Goal: Transaction & Acquisition: Purchase product/service

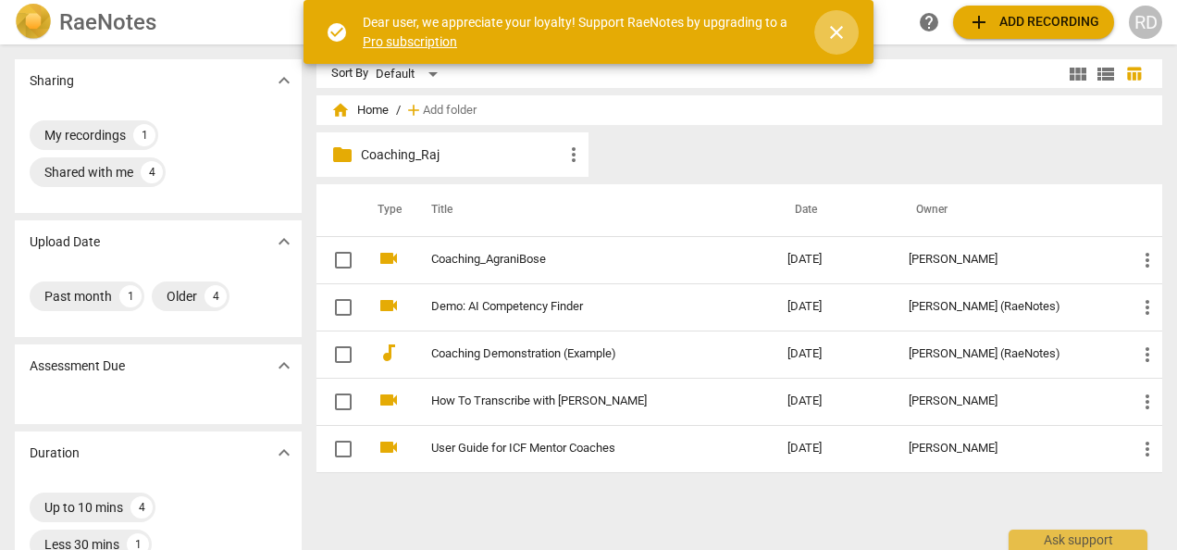
click at [834, 28] on span "close" at bounding box center [836, 32] width 22 height 22
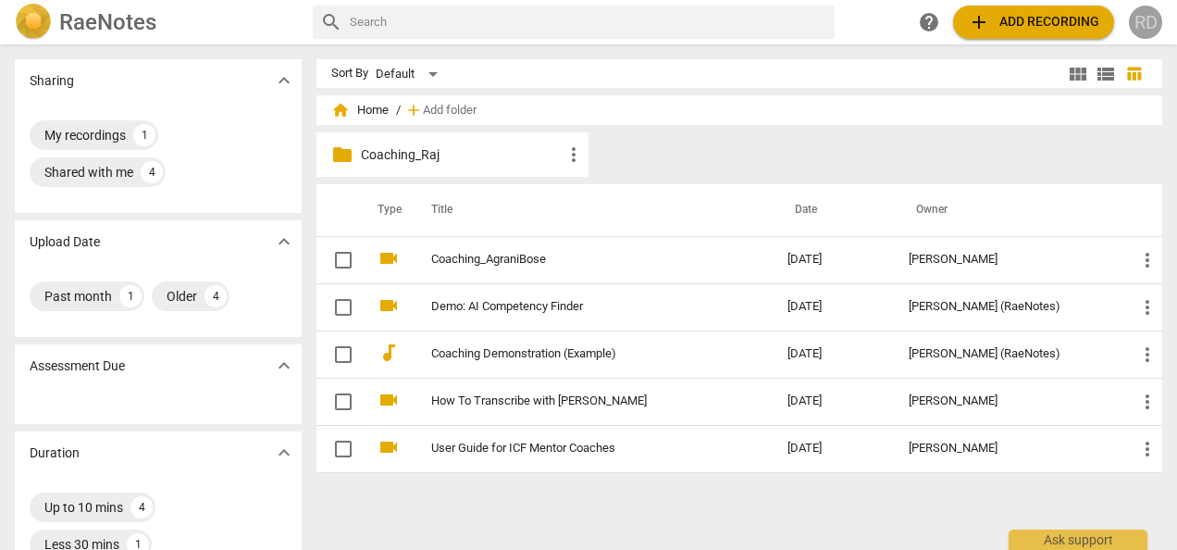
click at [1151, 20] on div "RD" at bounding box center [1145, 22] width 33 height 33
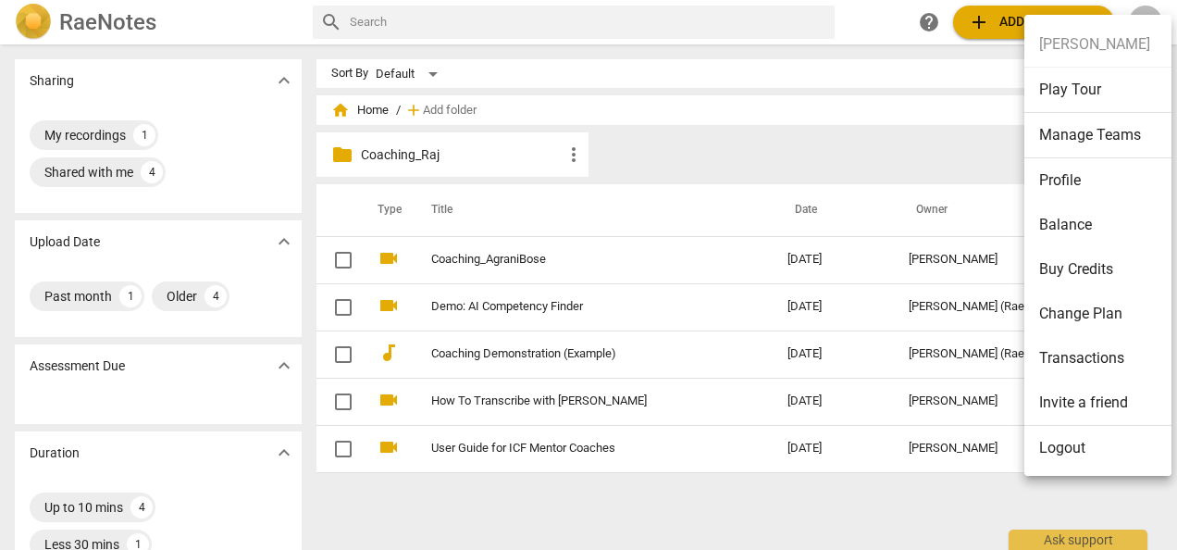
click at [1151, 20] on ul "[PERSON_NAME] Play Tour Manage Teams Profile Balance Buy Credits Change Plan Tr…" at bounding box center [1104, 246] width 160 height 463
click at [95, 22] on div at bounding box center [588, 275] width 1177 height 550
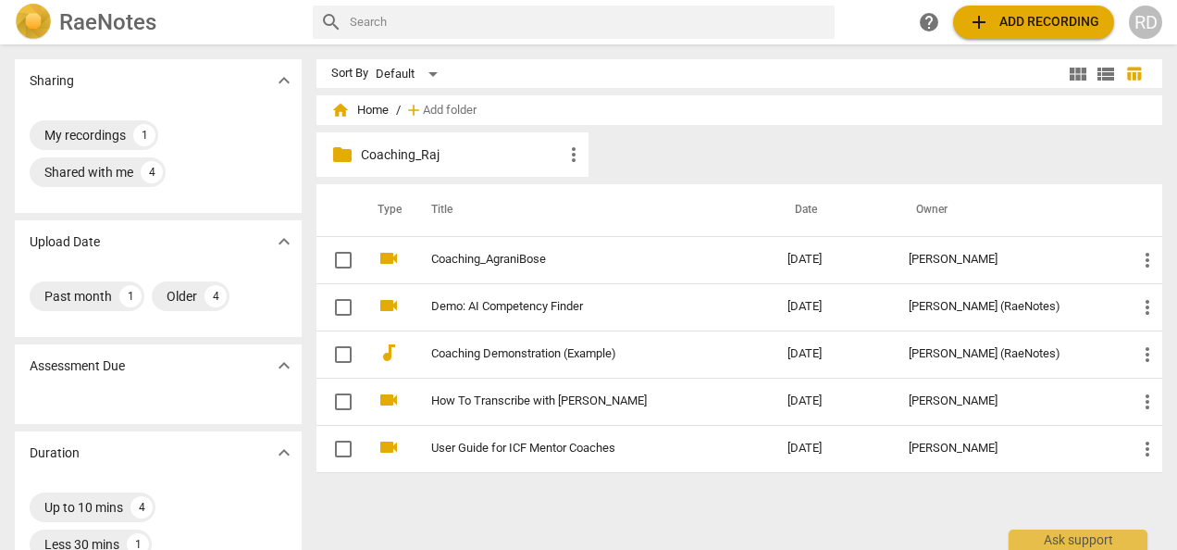
click at [26, 20] on img at bounding box center [33, 22] width 37 height 37
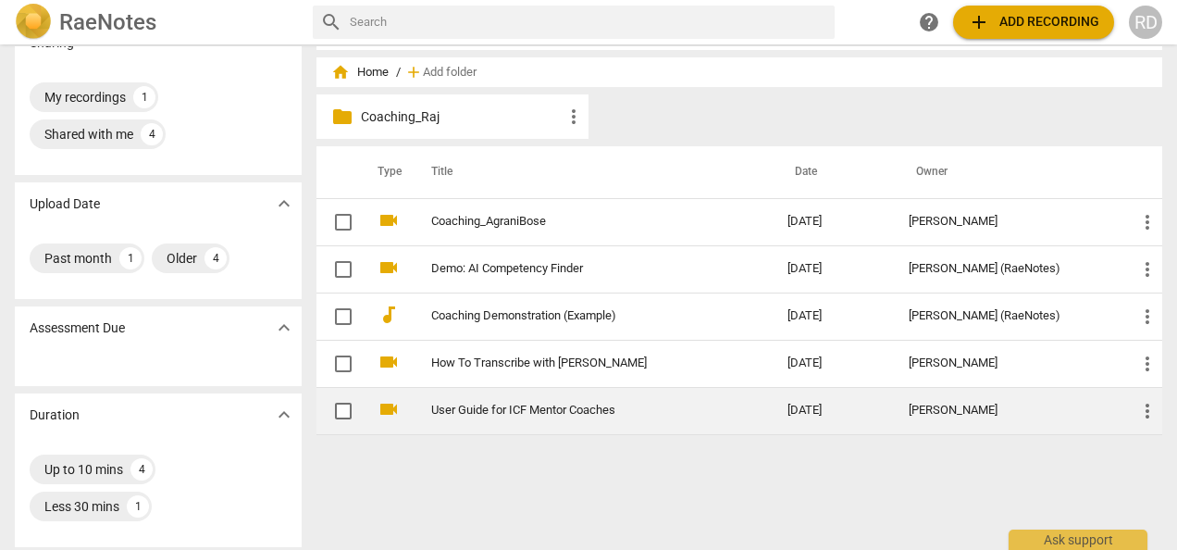
scroll to position [37, 0]
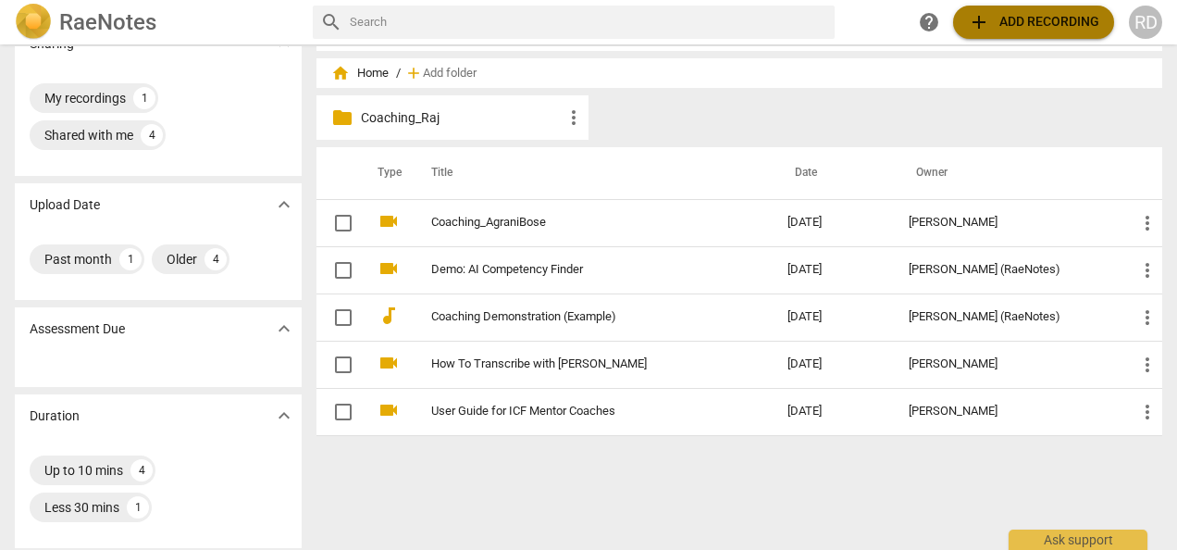
click at [1023, 25] on span "add Add recording" at bounding box center [1033, 22] width 131 height 22
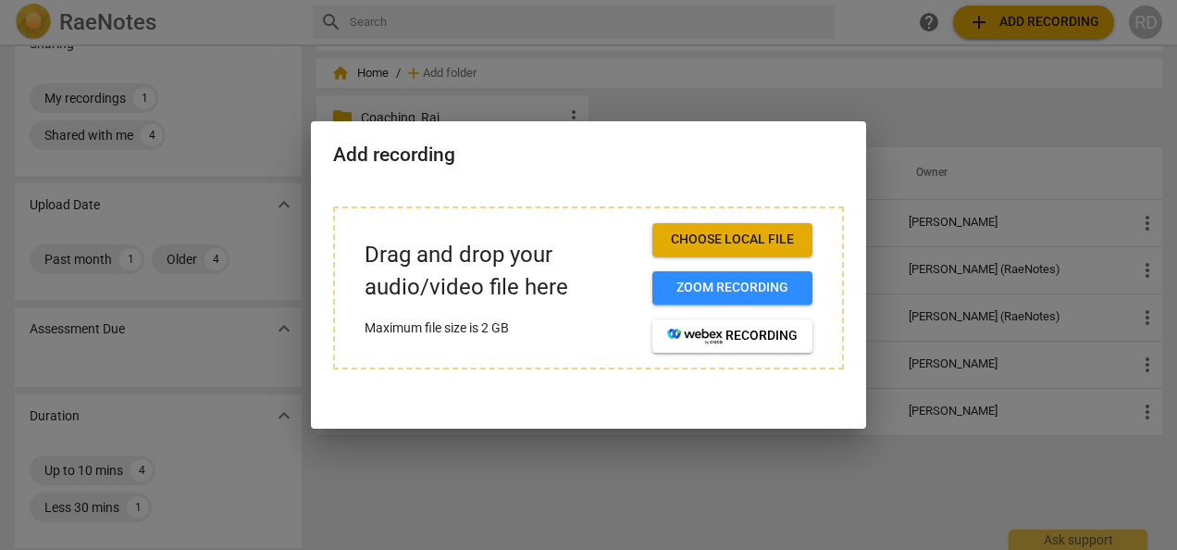
click at [804, 72] on div at bounding box center [588, 275] width 1177 height 550
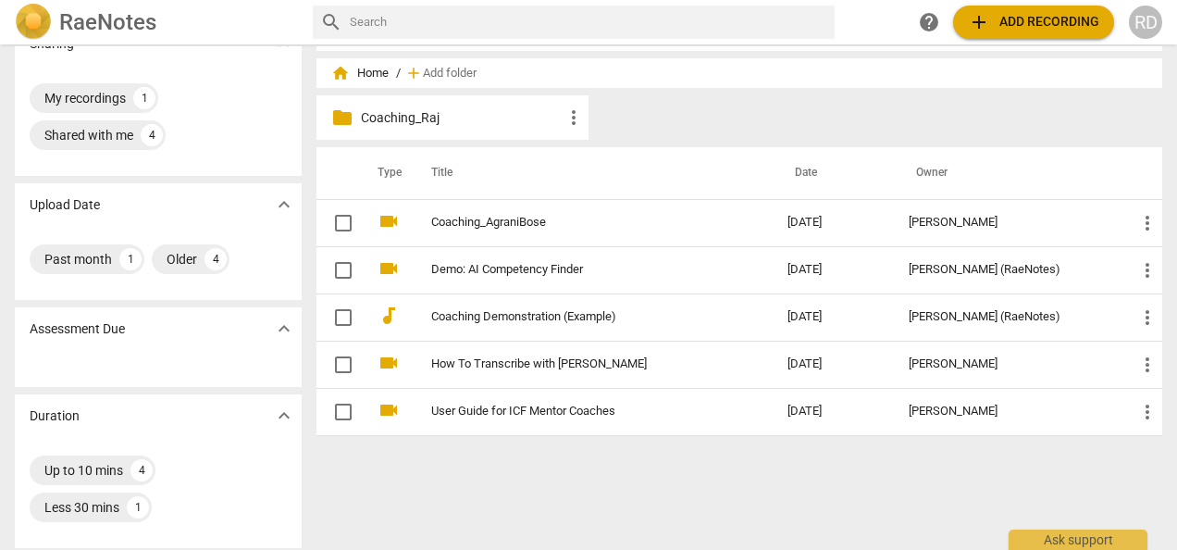
click at [359, 67] on span "home Home" at bounding box center [359, 73] width 57 height 19
click at [372, 74] on span "home Home" at bounding box center [359, 73] width 57 height 19
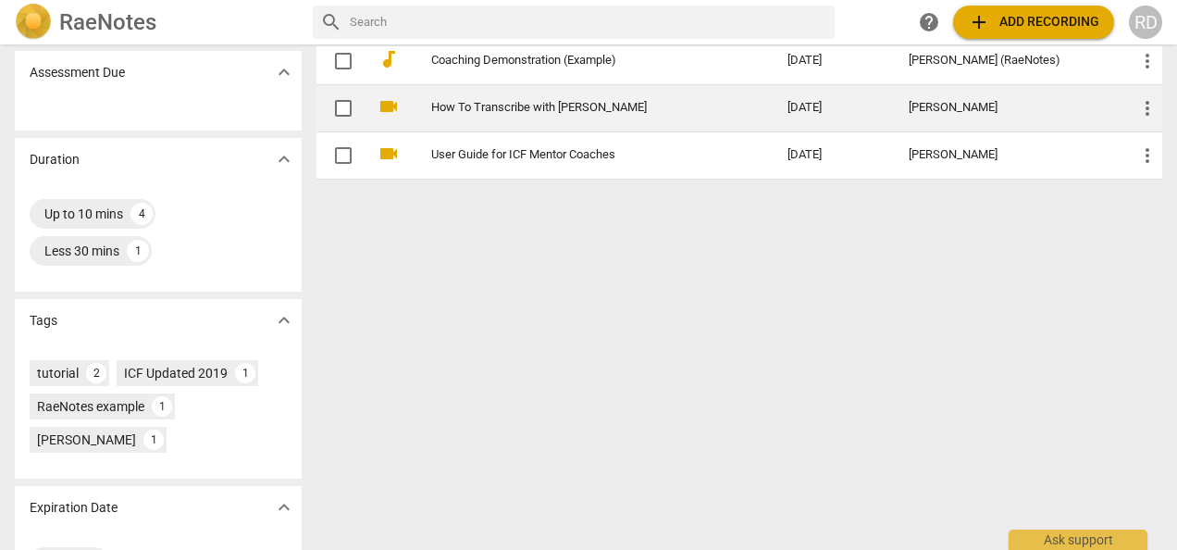
scroll to position [0, 0]
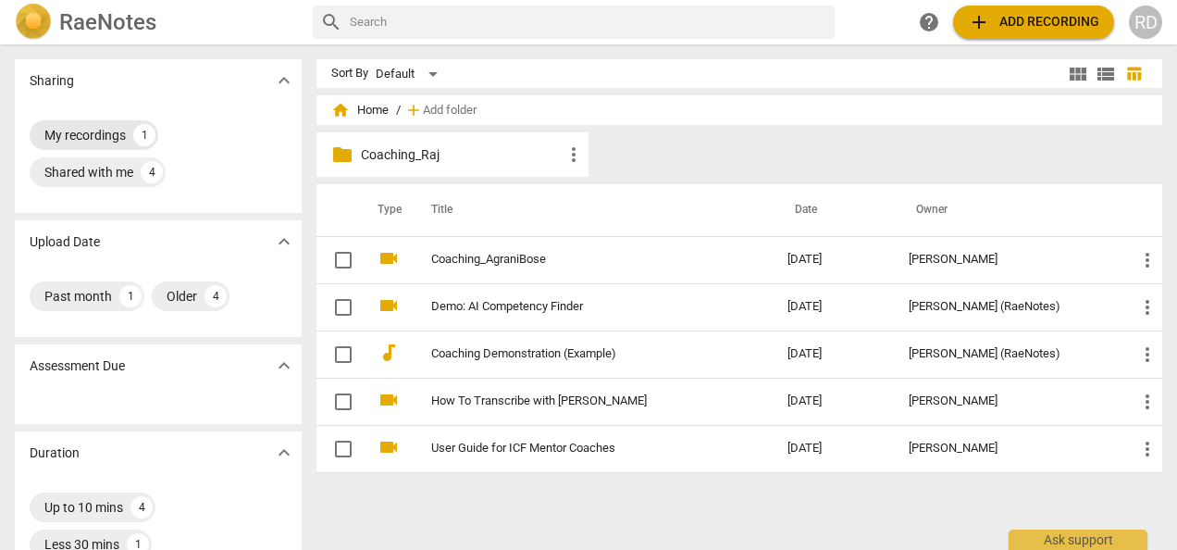
click at [98, 125] on div "My recordings 1" at bounding box center [94, 135] width 129 height 30
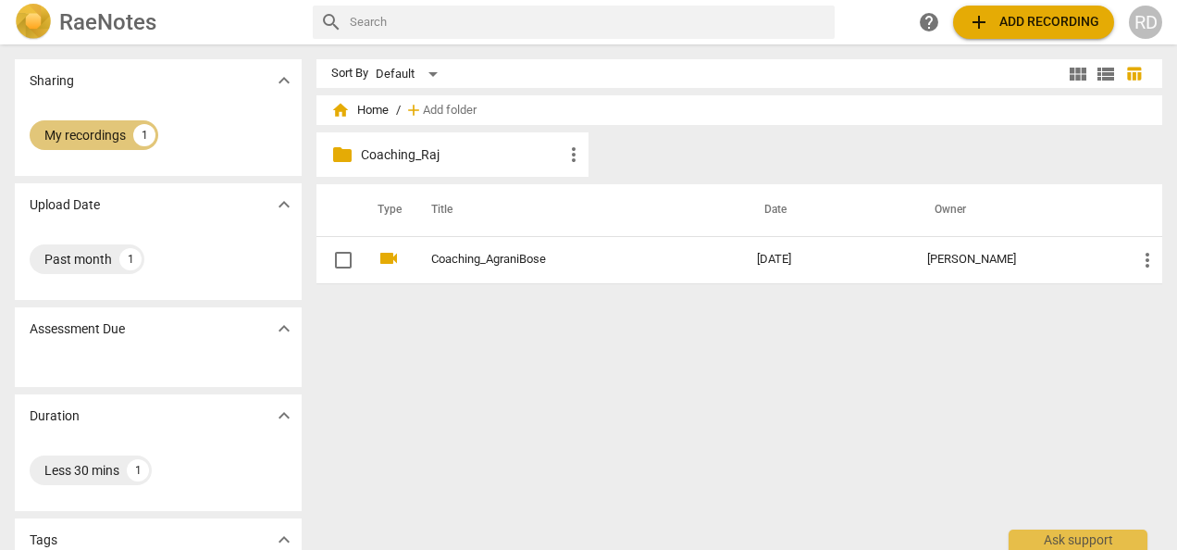
click at [98, 125] on div "My recordings 1" at bounding box center [94, 135] width 129 height 30
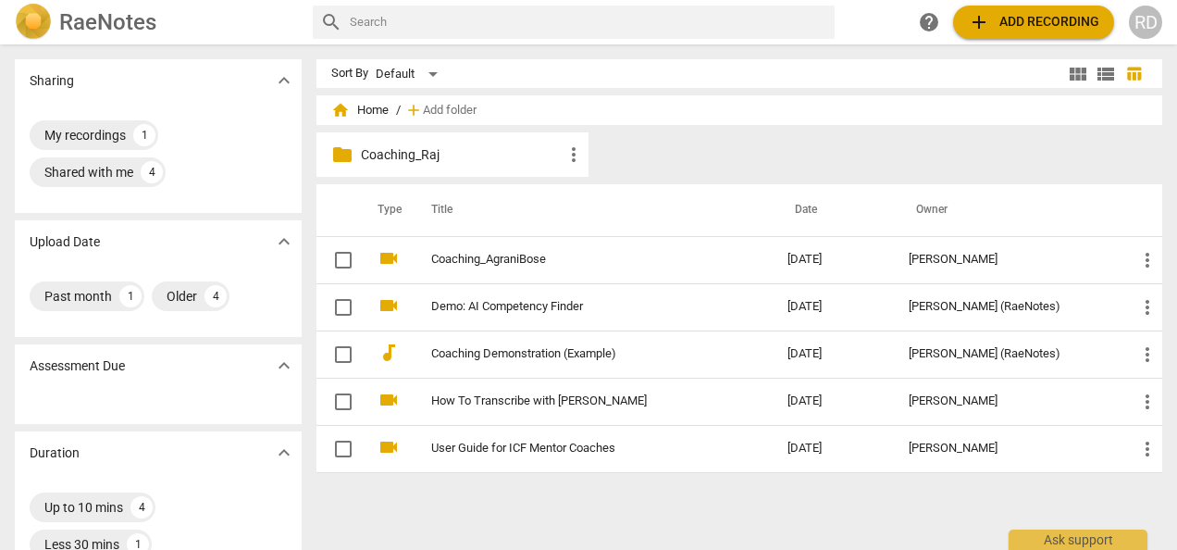
click at [32, 13] on img at bounding box center [33, 22] width 37 height 37
click at [1155, 14] on div "RD" at bounding box center [1145, 22] width 33 height 33
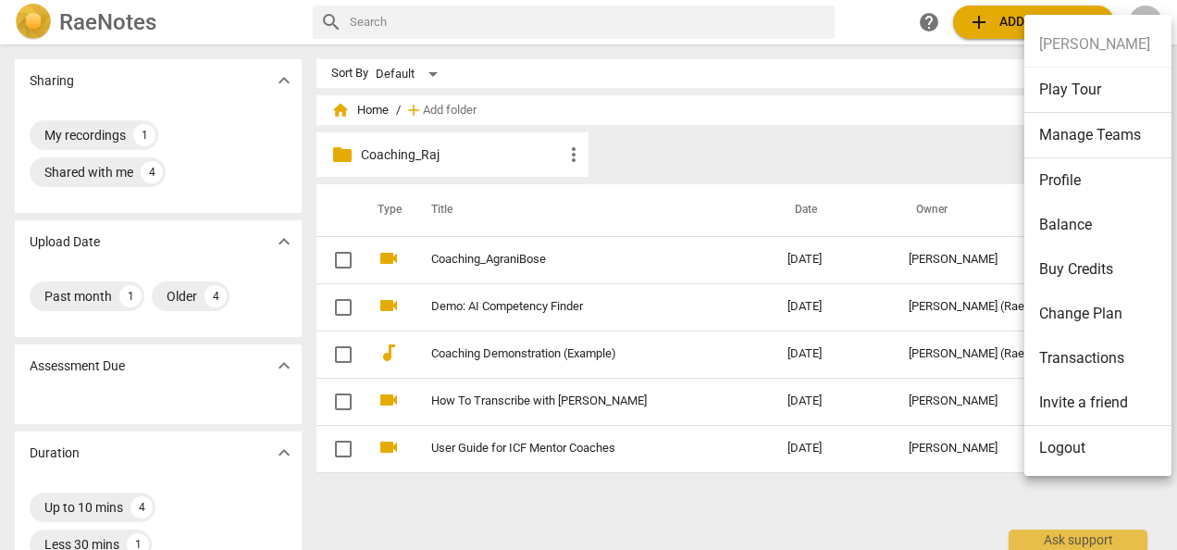
click at [1155, 14] on div at bounding box center [588, 275] width 1177 height 550
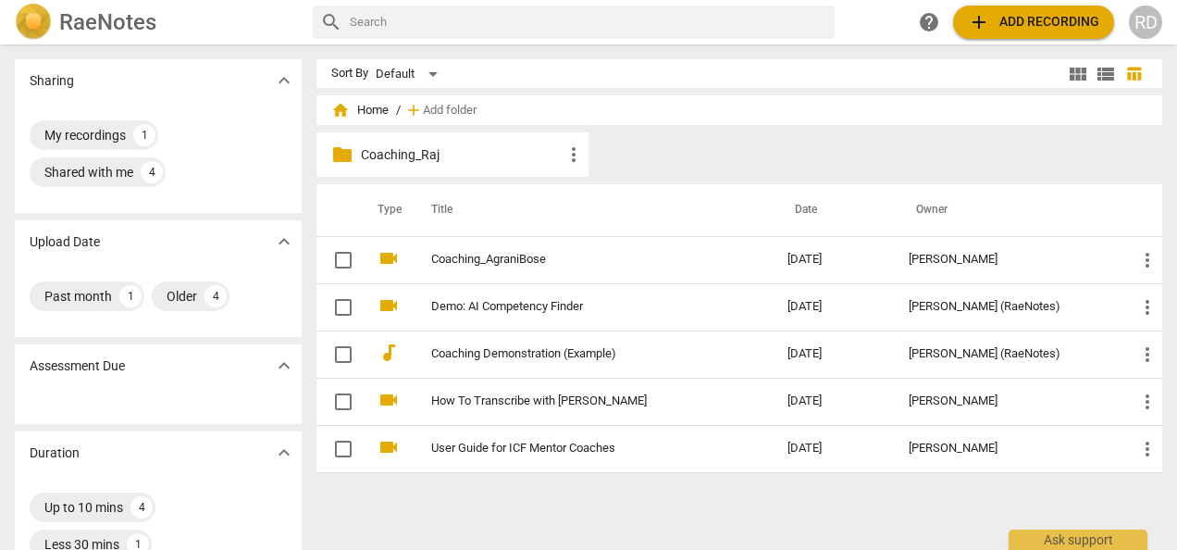
click at [1144, 13] on div "RD" at bounding box center [1145, 22] width 33 height 33
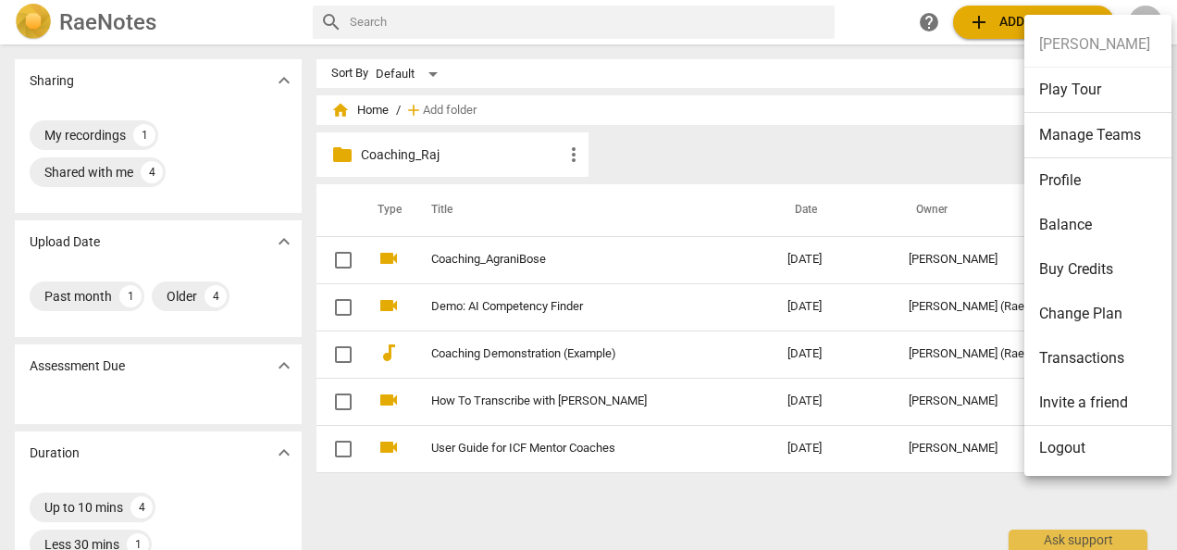
click at [1081, 229] on li "Balance" at bounding box center [1101, 225] width 154 height 44
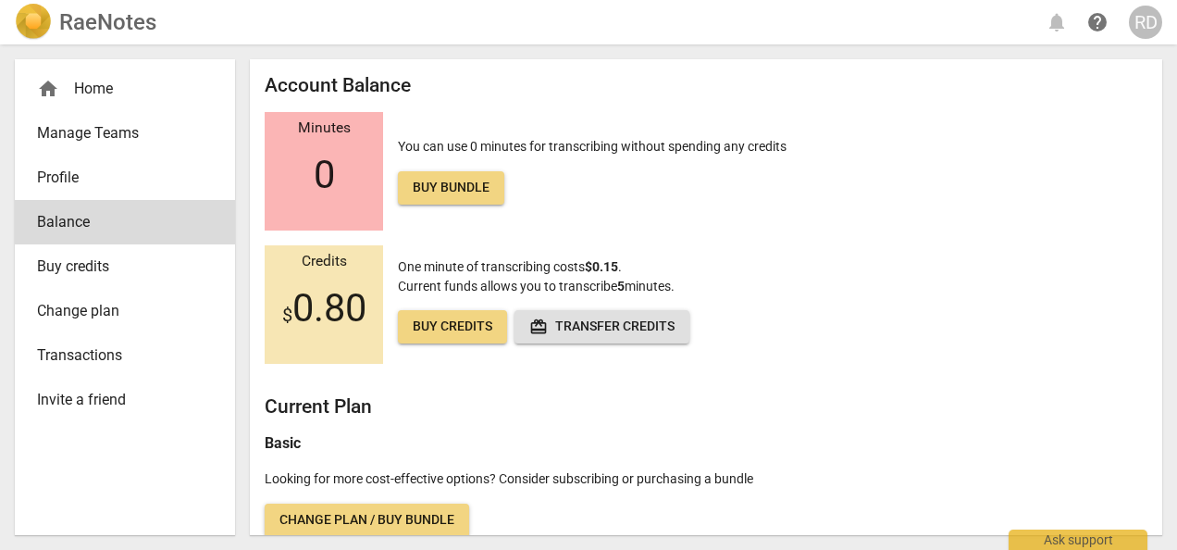
scroll to position [17, 0]
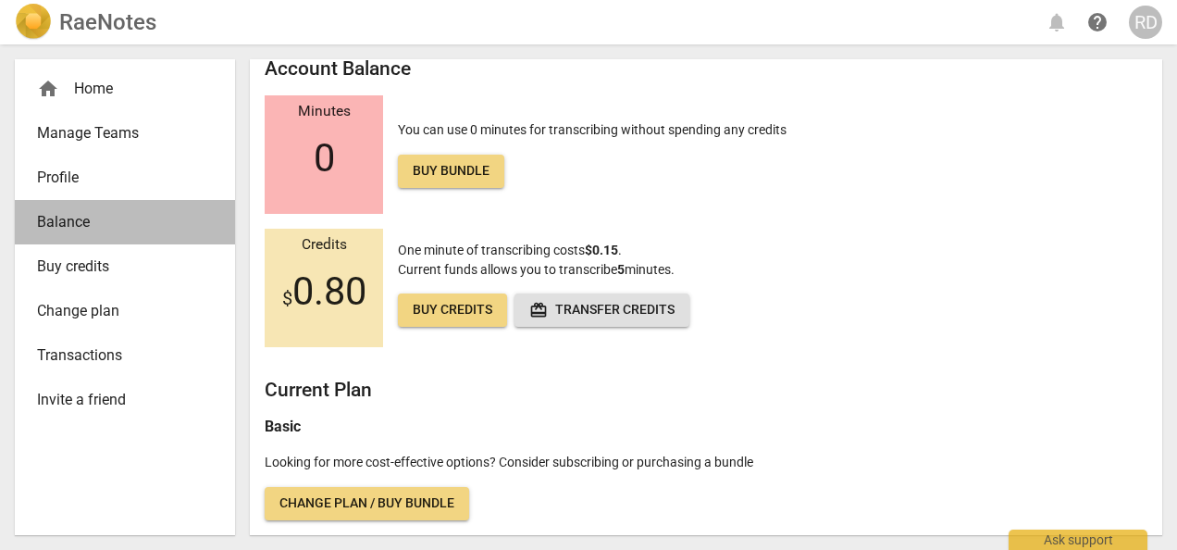
click at [91, 216] on span "Balance" at bounding box center [117, 222] width 161 height 22
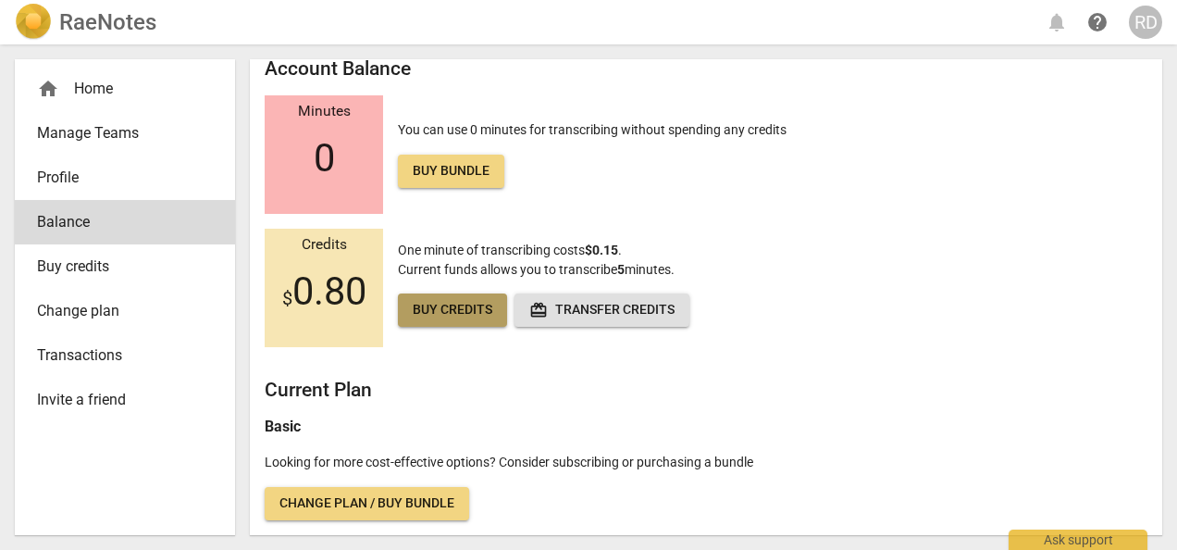
click at [440, 318] on span "Buy credits" at bounding box center [453, 310] width 80 height 19
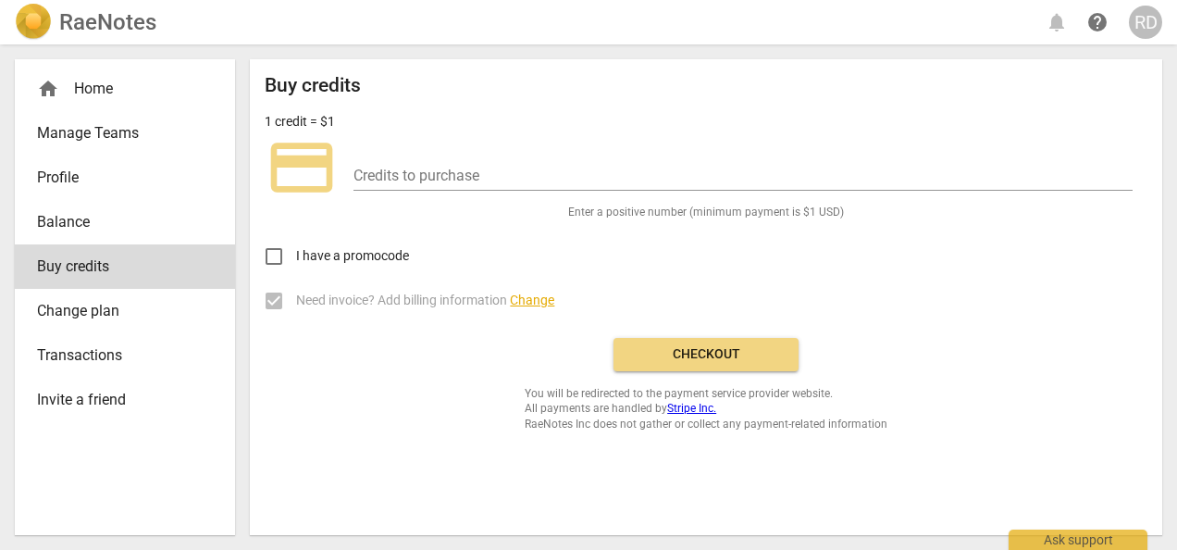
click at [440, 318] on label "Need invoice? Add billing information Change" at bounding box center [692, 301] width 881 height 44
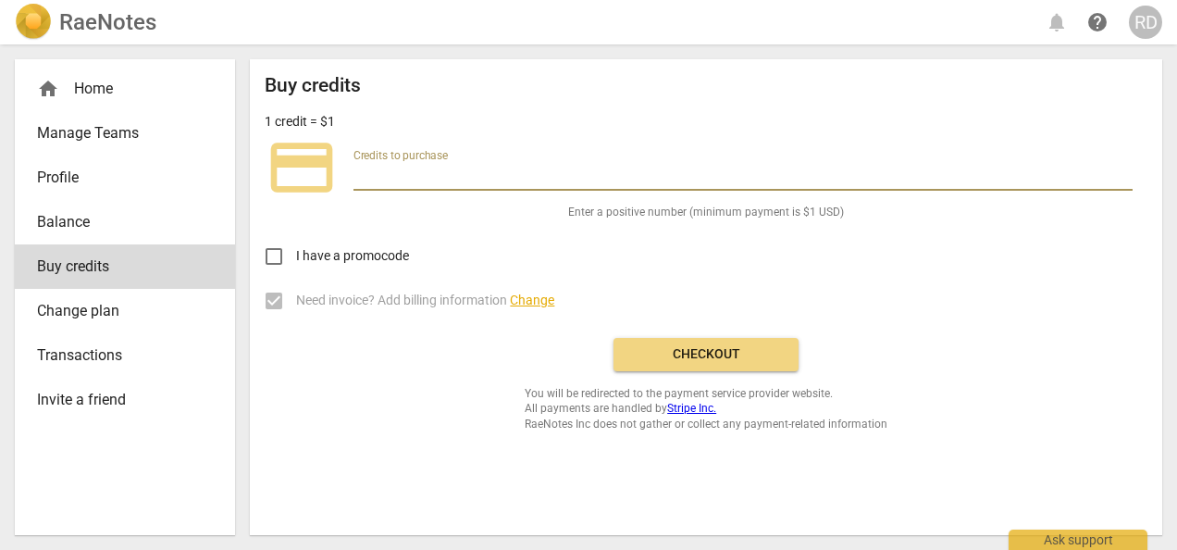
click at [362, 165] on input "number" at bounding box center [742, 177] width 779 height 27
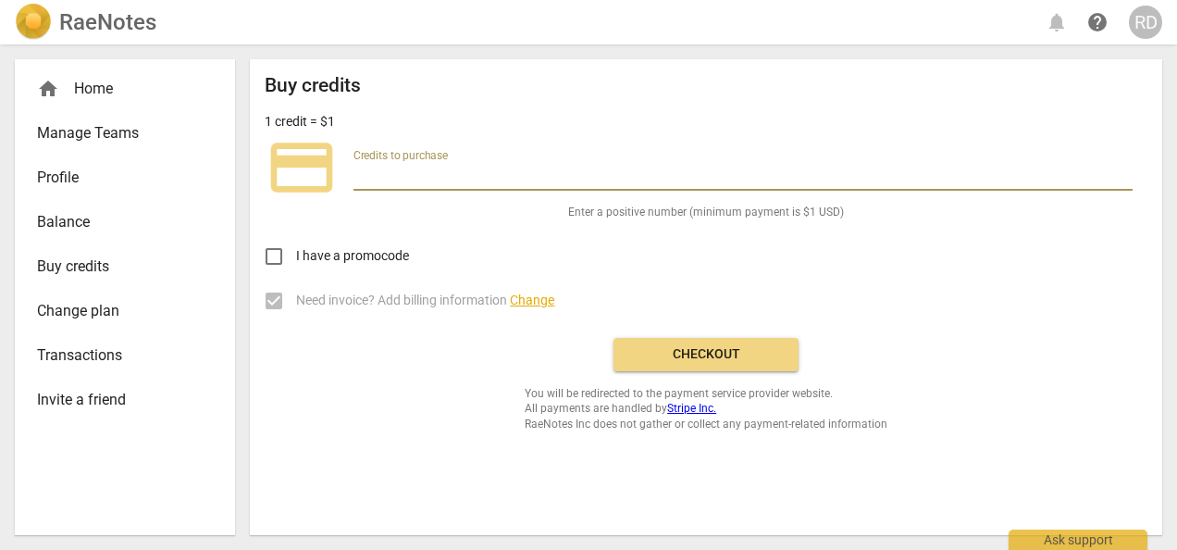
click at [64, 259] on span "Buy credits" at bounding box center [117, 266] width 161 height 22
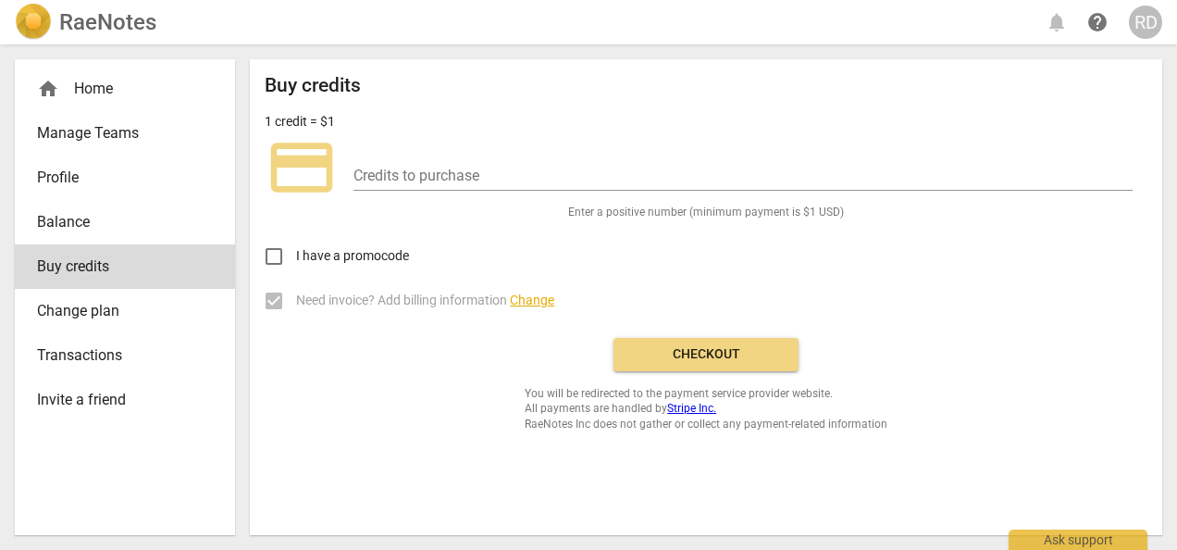
click at [135, 350] on span "Transactions" at bounding box center [117, 355] width 161 height 22
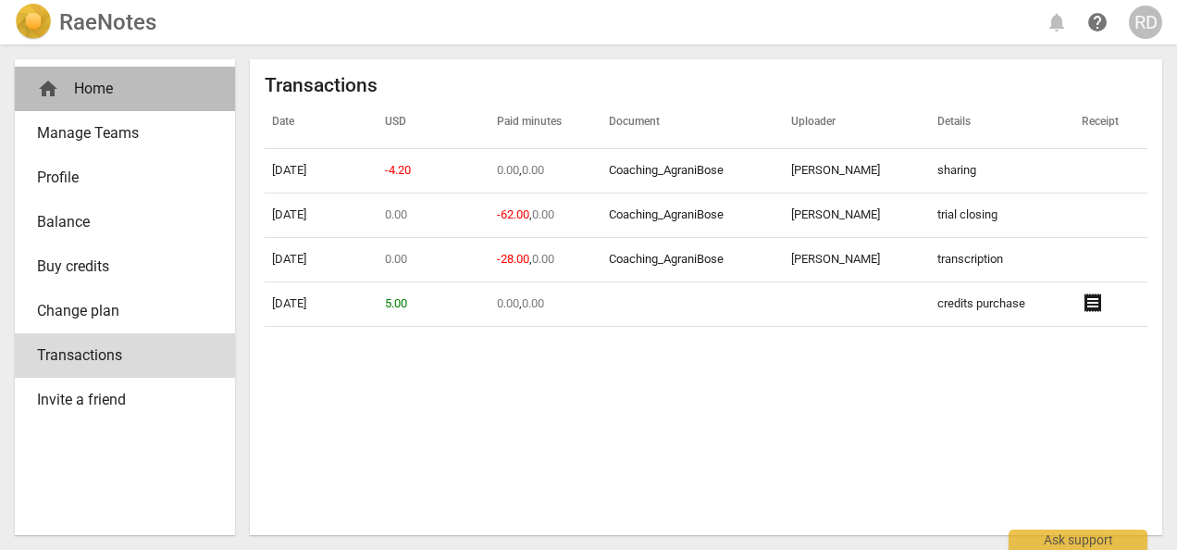
click at [105, 93] on div "home Home" at bounding box center [117, 89] width 161 height 22
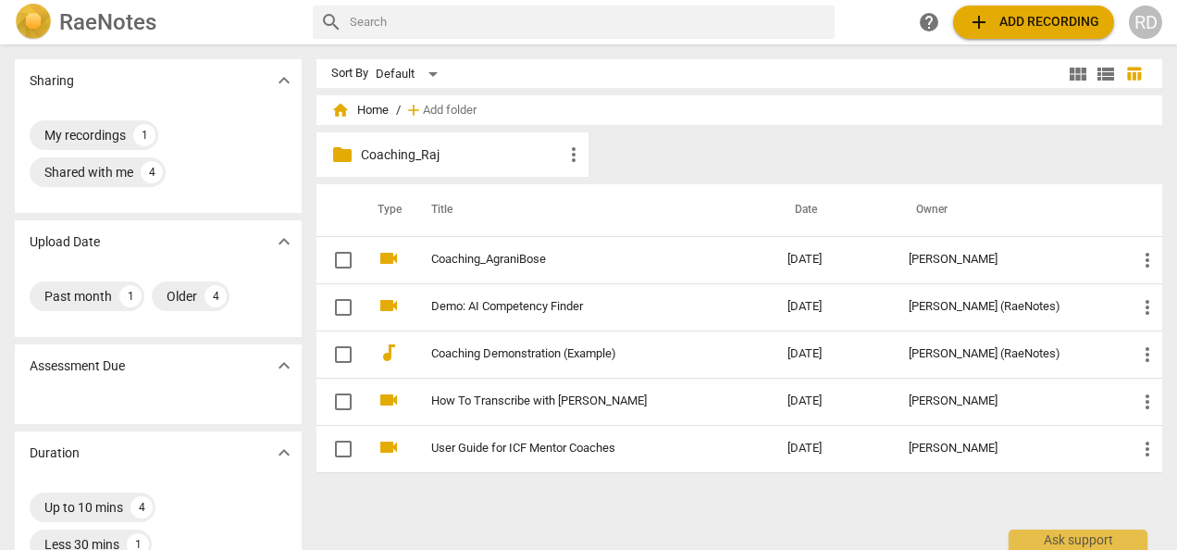
scroll to position [43, 0]
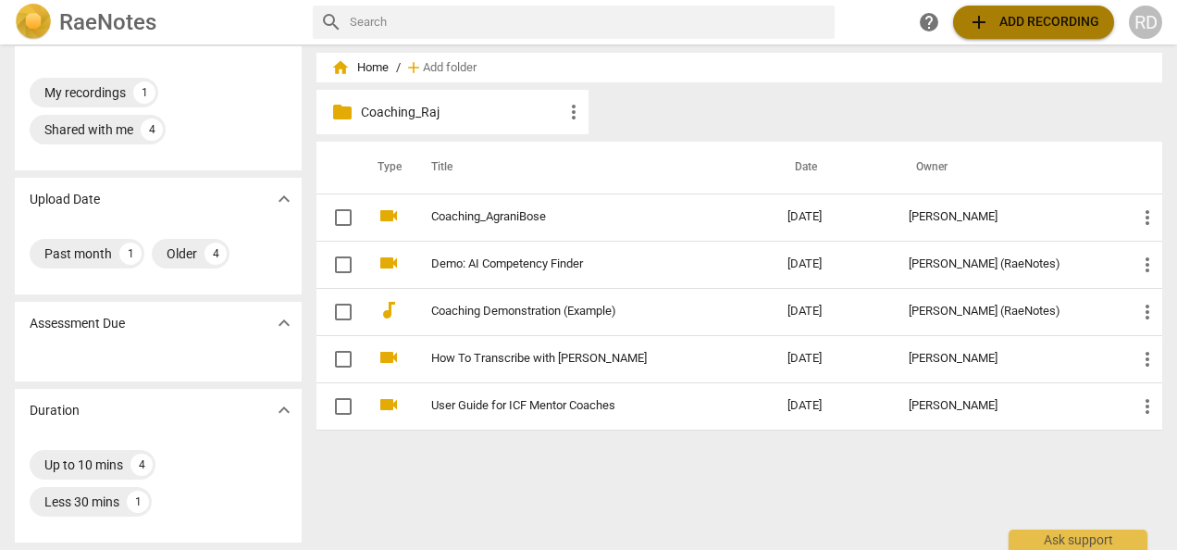
click at [1029, 18] on span "add Add recording" at bounding box center [1033, 22] width 131 height 22
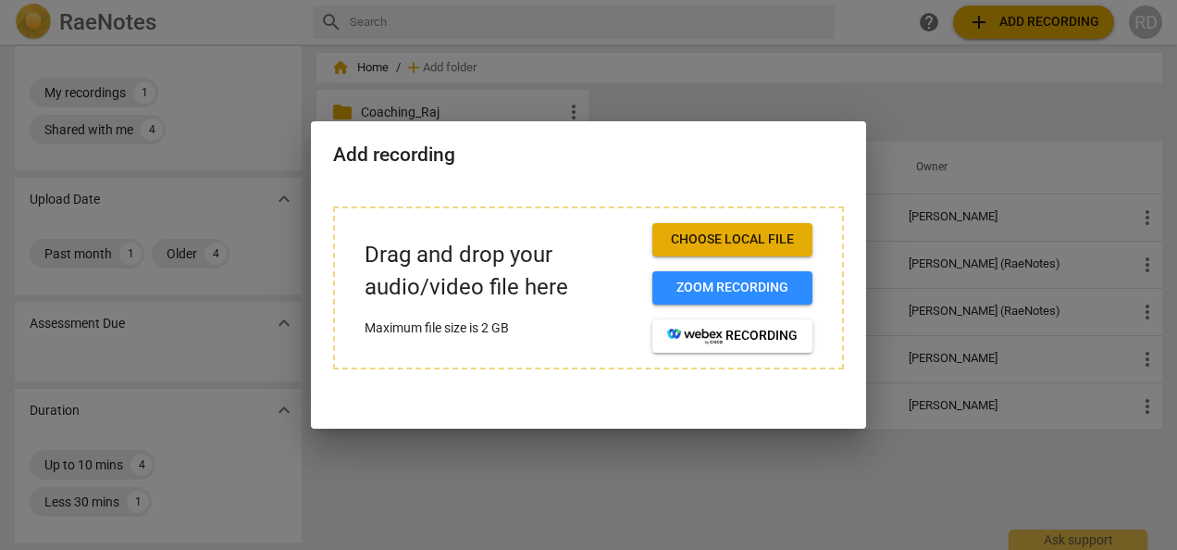
click at [819, 35] on div at bounding box center [588, 275] width 1177 height 550
